Goal: Task Accomplishment & Management: Manage account settings

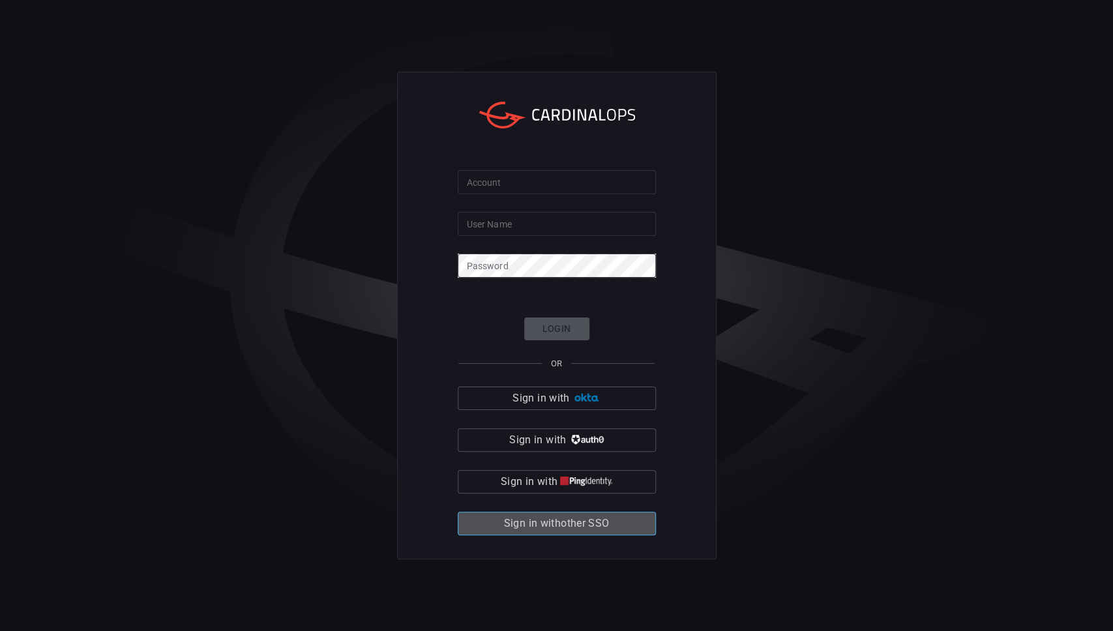
click at [597, 526] on span "Sign in with other SSO" at bounding box center [557, 523] width 106 height 18
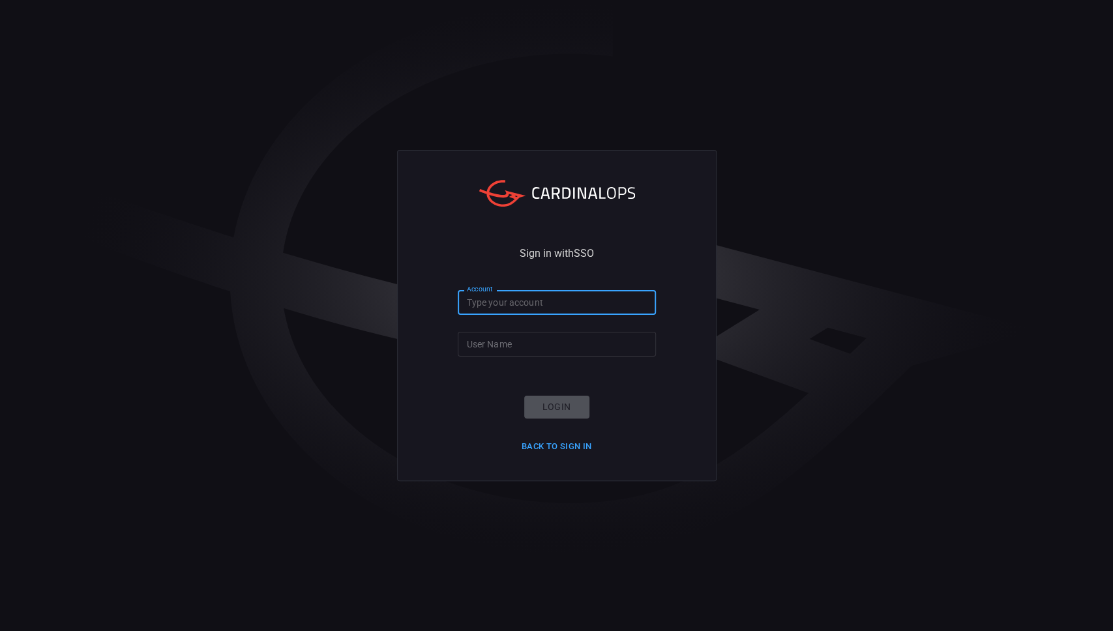
click at [506, 302] on input "Account" at bounding box center [557, 302] width 198 height 24
type input "[PERSON_NAME]-lovells"
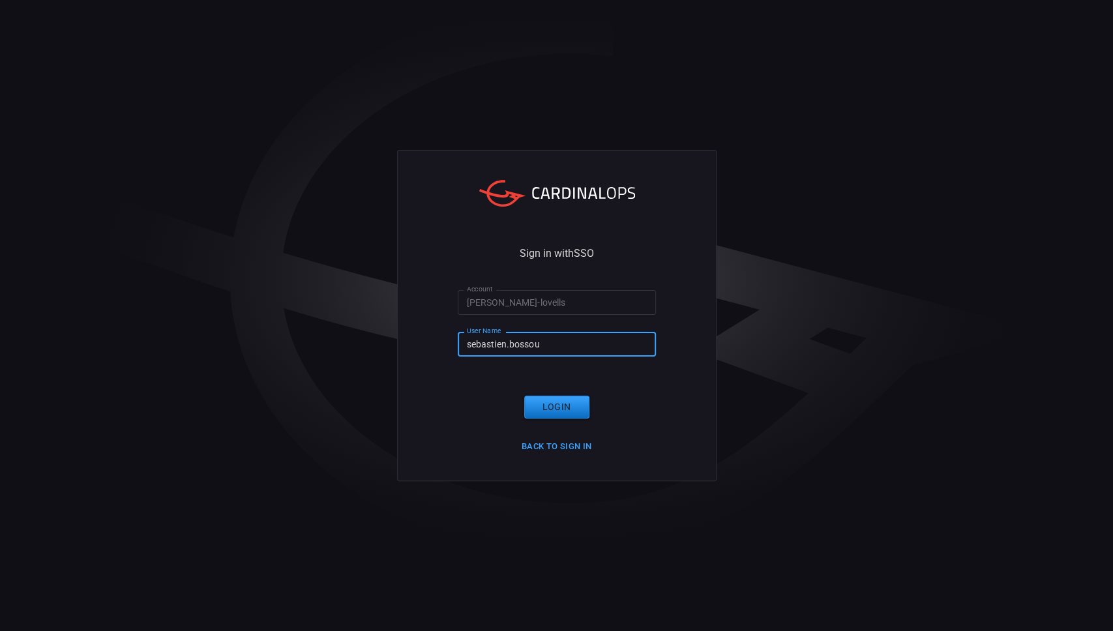
type input "sebastien.bossous"
click button "Login" at bounding box center [556, 407] width 65 height 23
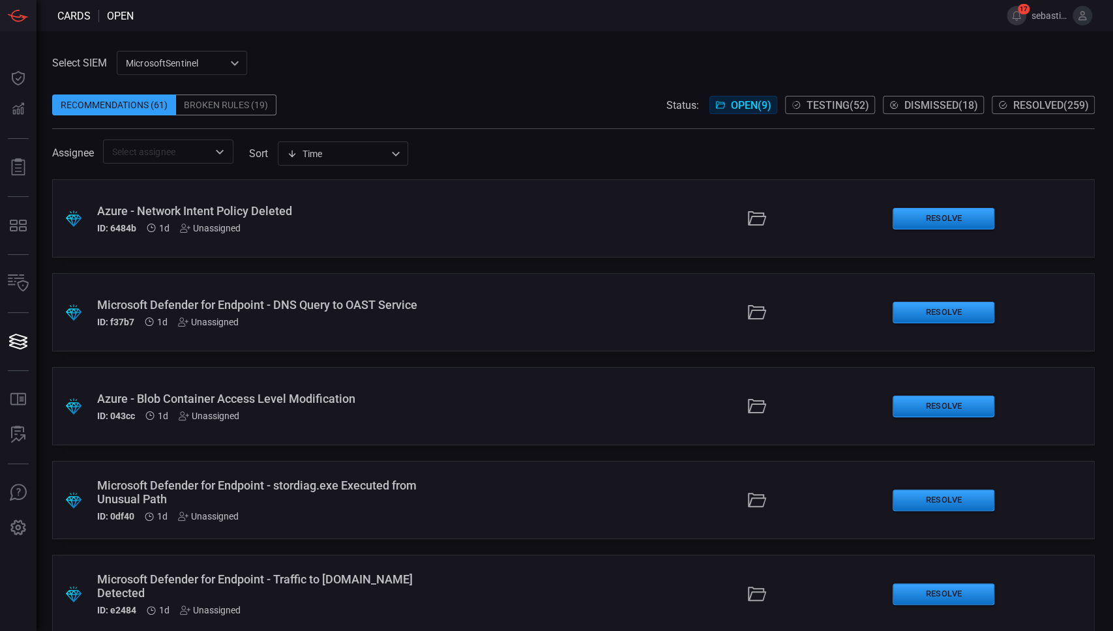
click at [194, 156] on input "text" at bounding box center [157, 151] width 101 height 16
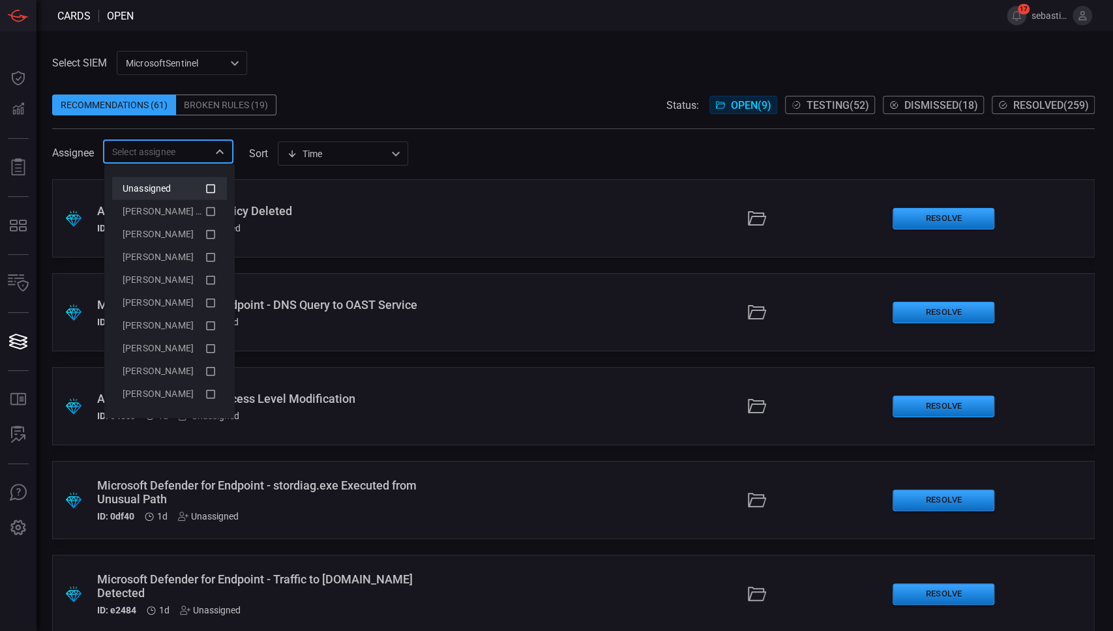
click at [205, 189] on icon at bounding box center [211, 189] width 12 height 16
click at [222, 147] on icon "Close" at bounding box center [220, 152] width 16 height 16
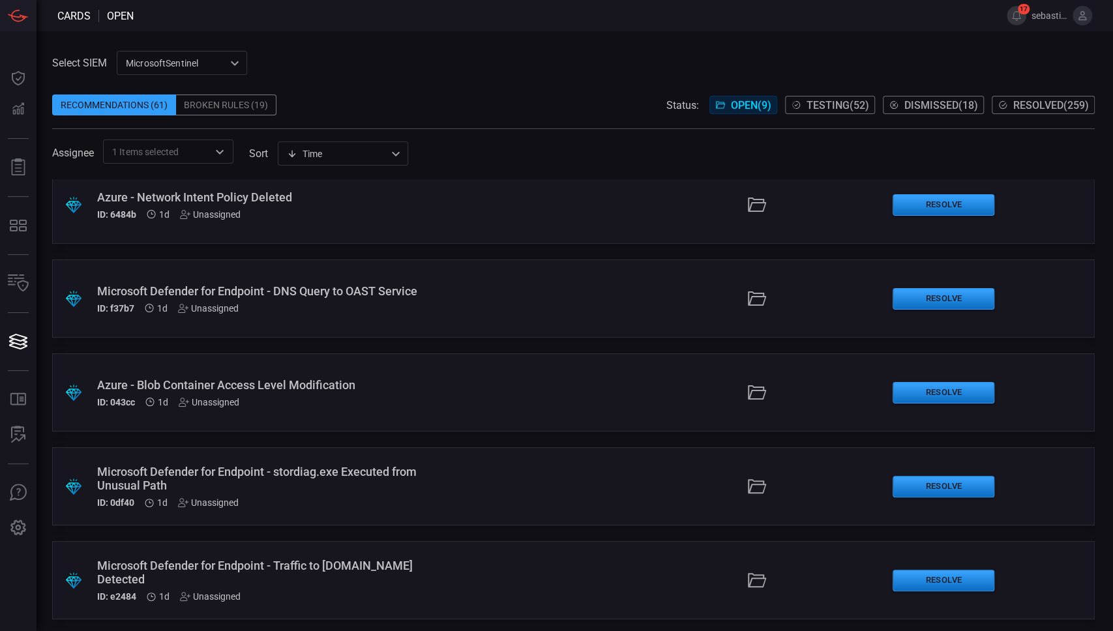
scroll to position [18, 0]
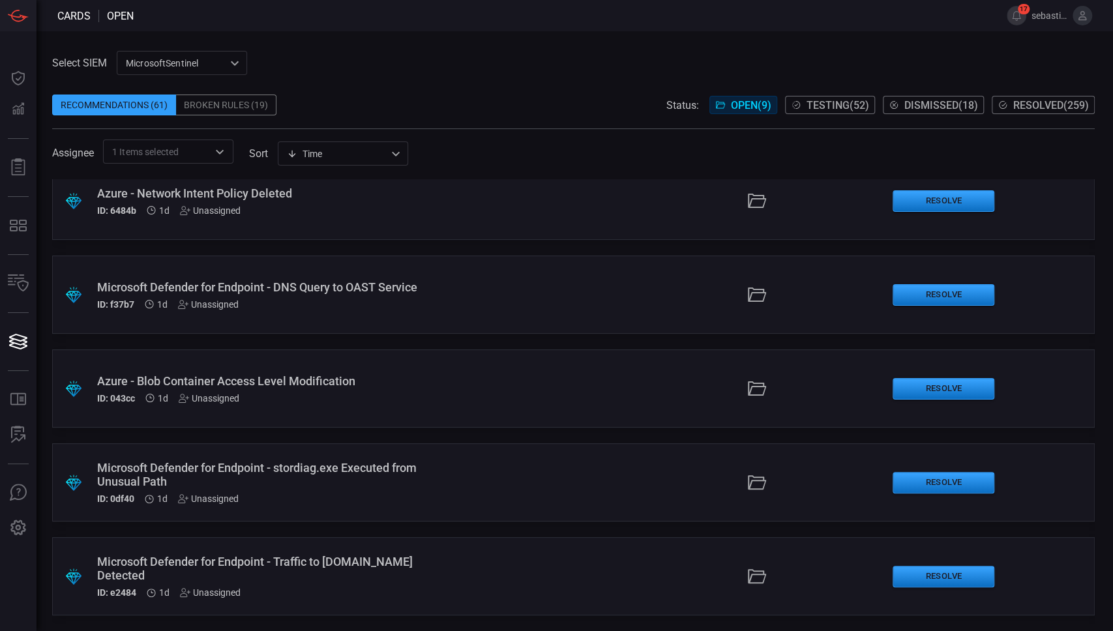
click at [439, 578] on div ".suggested_cards_icon{fill:url(#suggested_cards_icon);} Microsoft Defender for …" at bounding box center [573, 576] width 1042 height 78
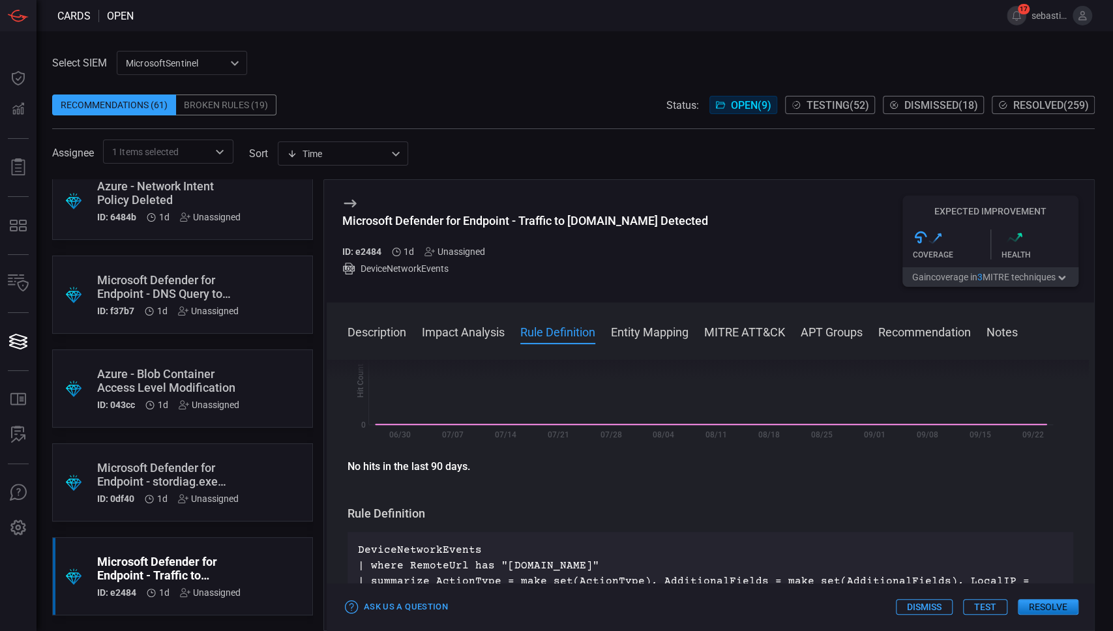
scroll to position [261, 0]
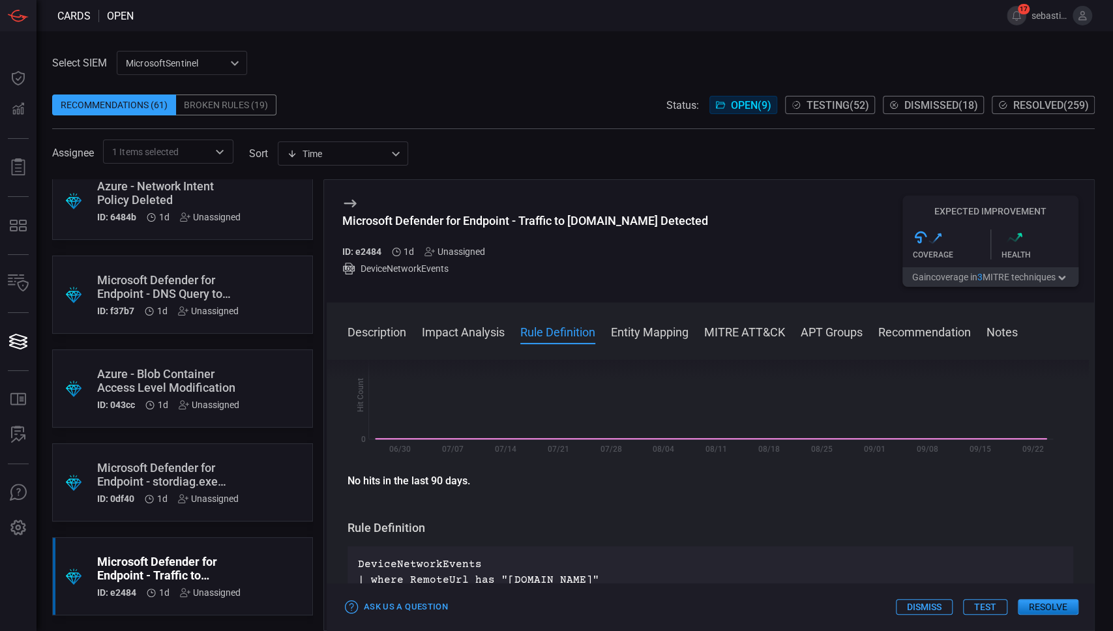
click at [468, 254] on div "Unassigned" at bounding box center [454, 251] width 61 height 10
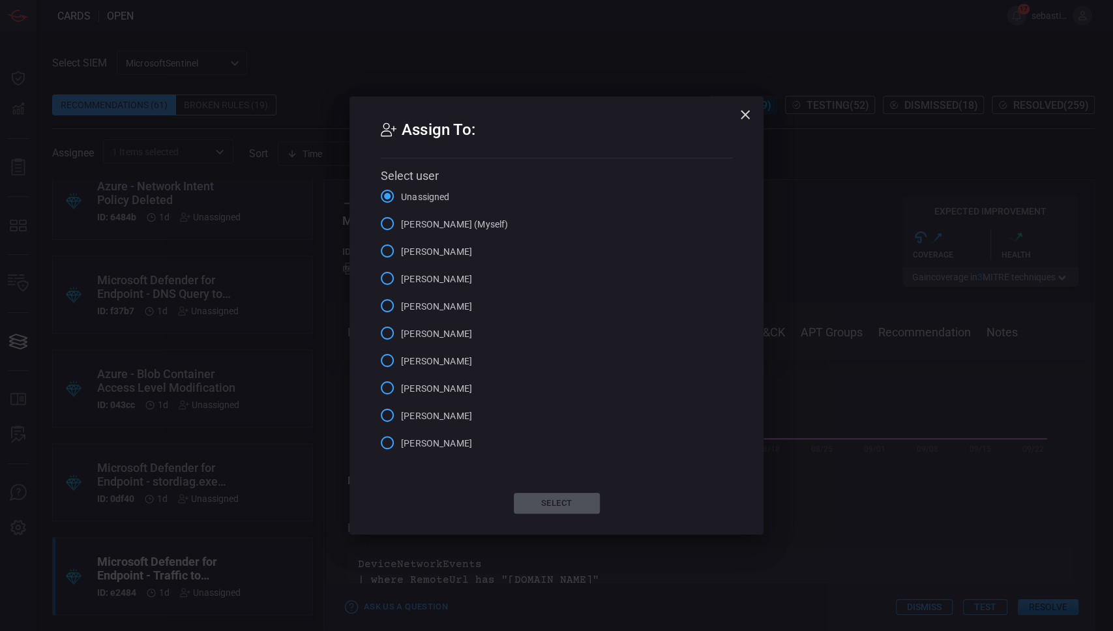
click at [470, 224] on span "[PERSON_NAME] (Myself)" at bounding box center [454, 225] width 107 height 14
click at [401, 224] on input "[PERSON_NAME] (Myself)" at bounding box center [387, 223] width 27 height 27
click at [574, 501] on button "Select" at bounding box center [557, 503] width 86 height 21
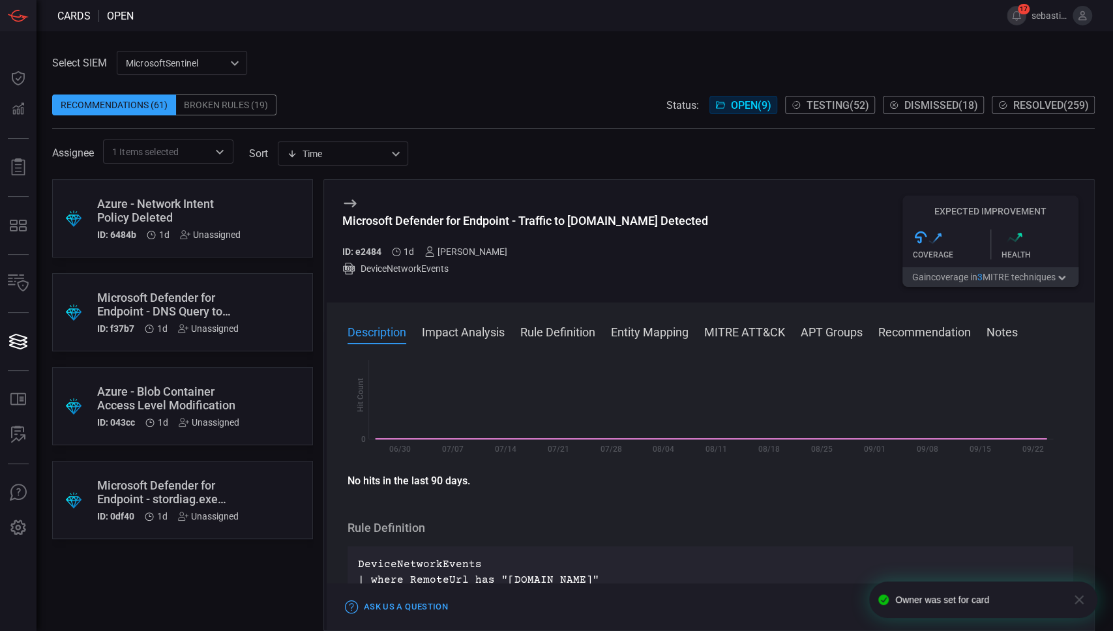
scroll to position [0, 0]
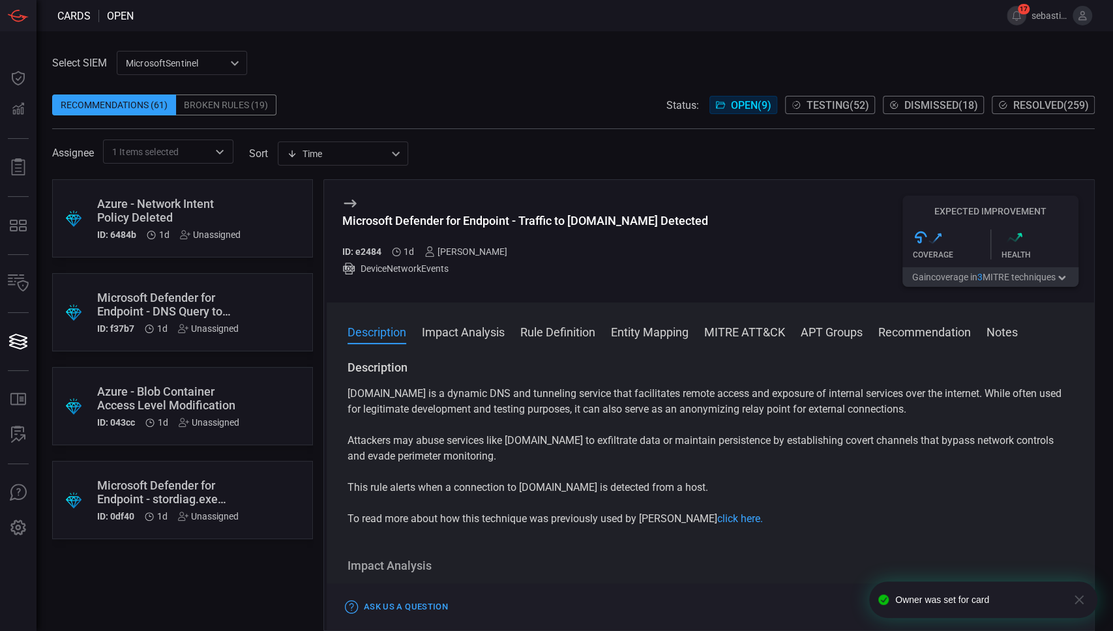
click at [263, 494] on div ".suggested_cards_icon{fill:url(#suggested_cards_icon);} Microsoft Defender for …" at bounding box center [182, 500] width 261 height 78
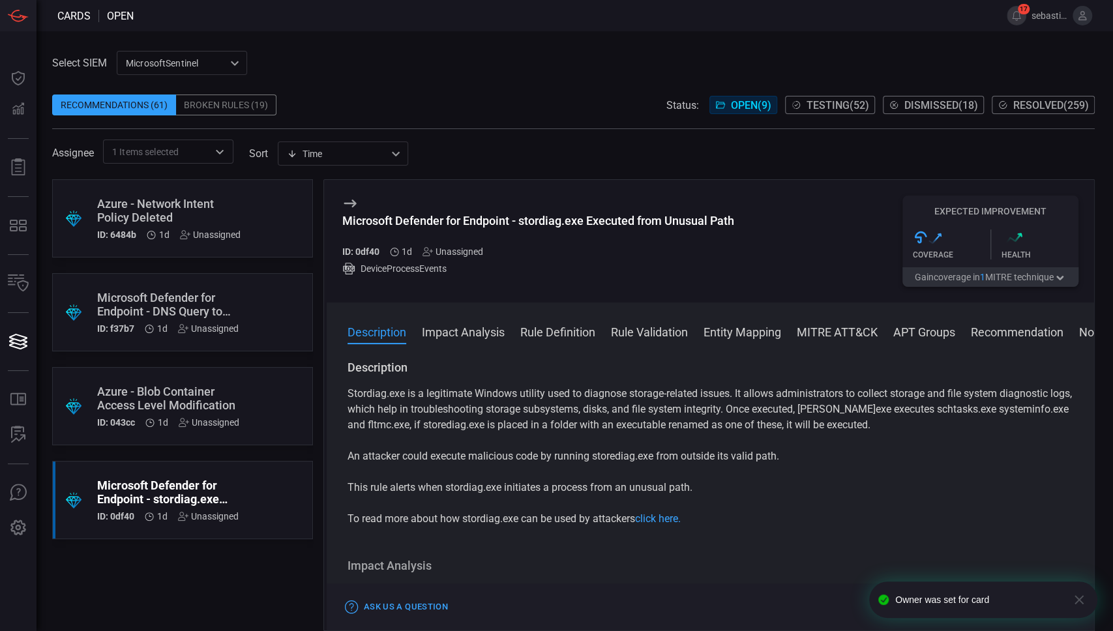
click at [466, 244] on div "Microsoft Defender for Endpoint - stordiag.exe Executed from Unusual Path ID: 0…" at bounding box center [538, 235] width 392 height 43
click at [467, 250] on div "Unassigned" at bounding box center [452, 251] width 61 height 10
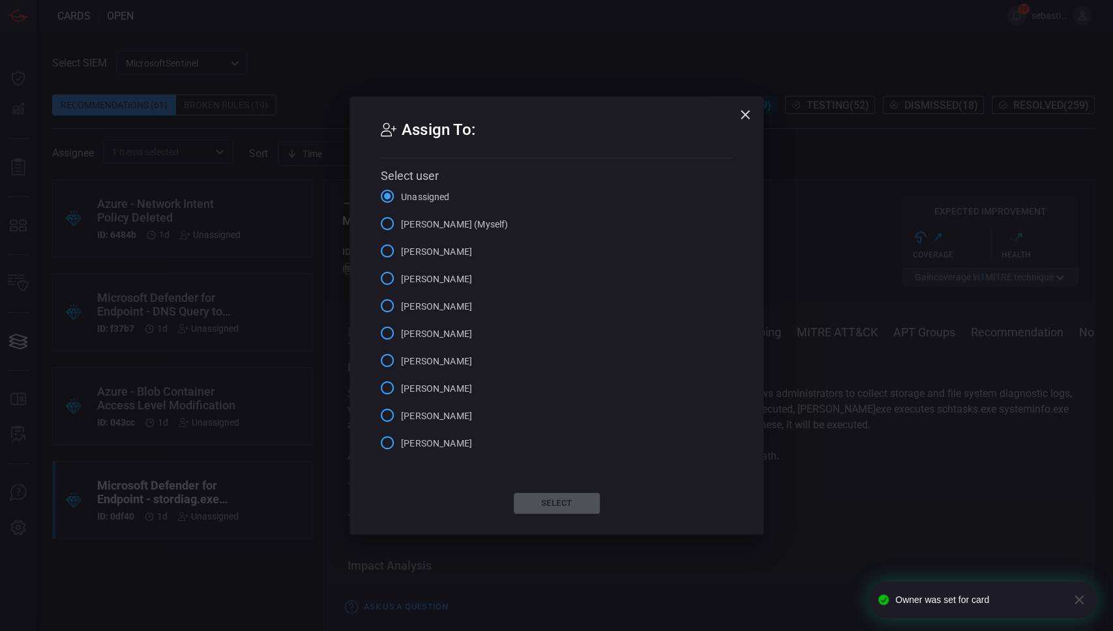
click at [460, 224] on span "[PERSON_NAME] (Myself)" at bounding box center [454, 225] width 107 height 14
click at [401, 224] on input "[PERSON_NAME] (Myself)" at bounding box center [387, 223] width 27 height 27
click at [532, 503] on button "Select" at bounding box center [557, 503] width 86 height 21
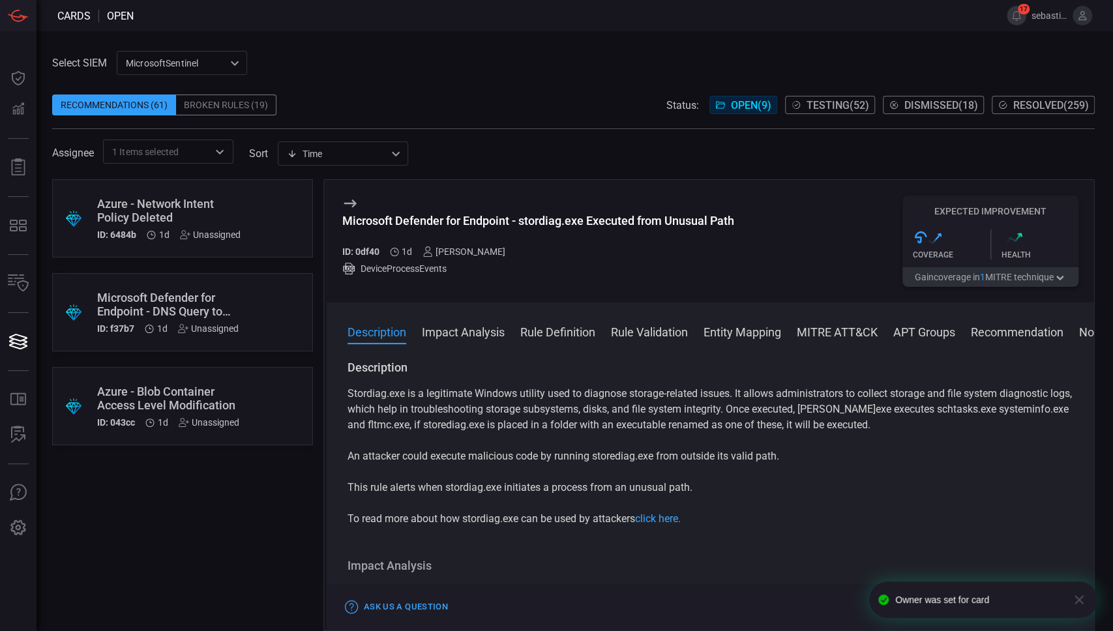
click at [280, 291] on div ".suggested_cards_icon{fill:url(#suggested_cards_icon);} Microsoft Defender for …" at bounding box center [182, 312] width 261 height 78
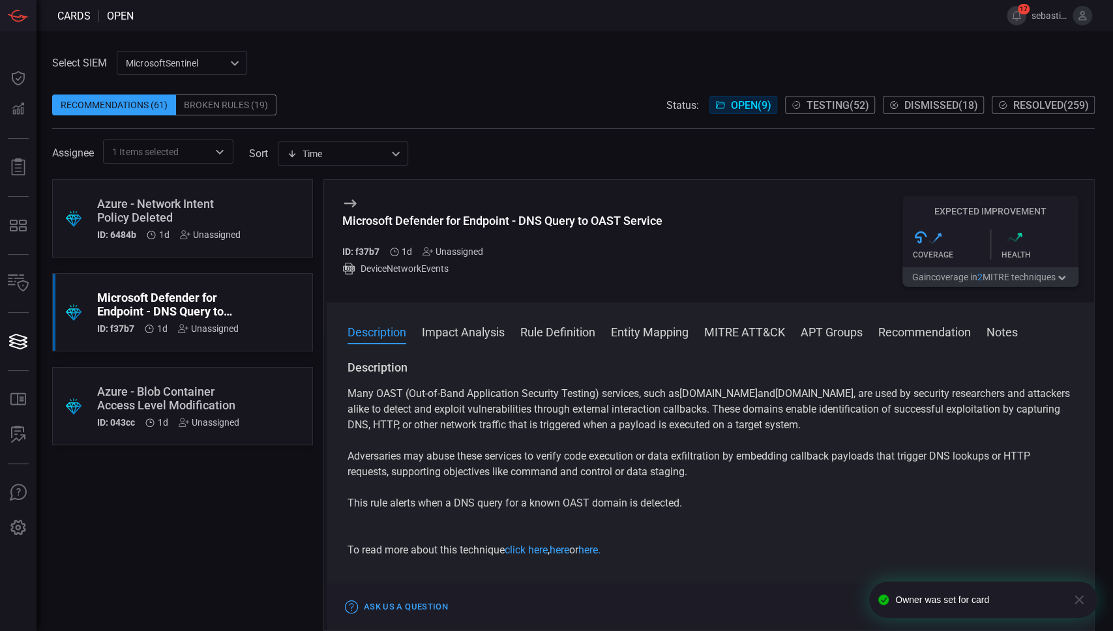
click at [228, 186] on div ".suggested_cards_icon{fill:url(#suggested_cards_icon);} Azure - Network Intent …" at bounding box center [182, 218] width 261 height 78
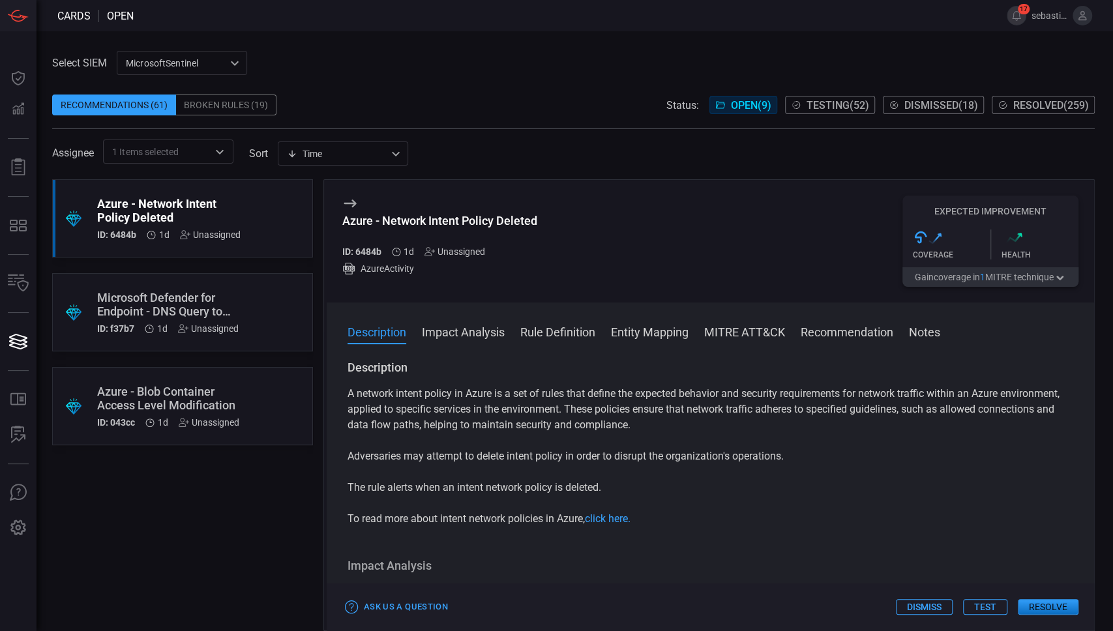
click at [259, 308] on div ".suggested_cards_icon{fill:url(#suggested_cards_icon);} Microsoft Defender for …" at bounding box center [182, 312] width 261 height 78
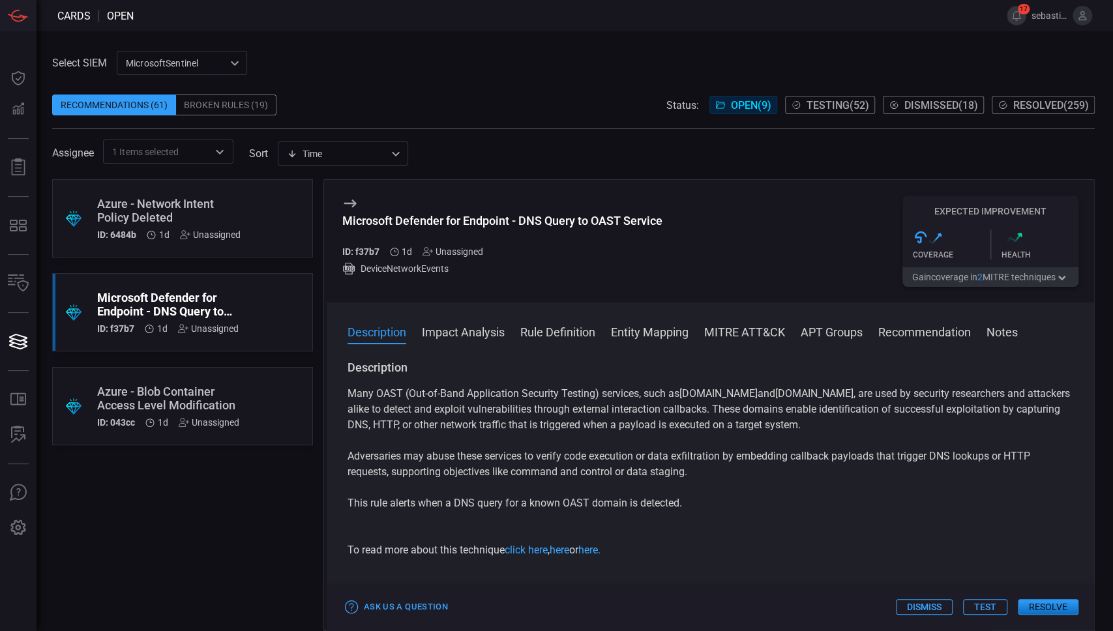
click at [280, 391] on div ".suggested_cards_icon{fill:url(#suggested_cards_icon);} Azure - Blob Container …" at bounding box center [182, 406] width 261 height 78
